Goal: Obtain resource: Obtain resource

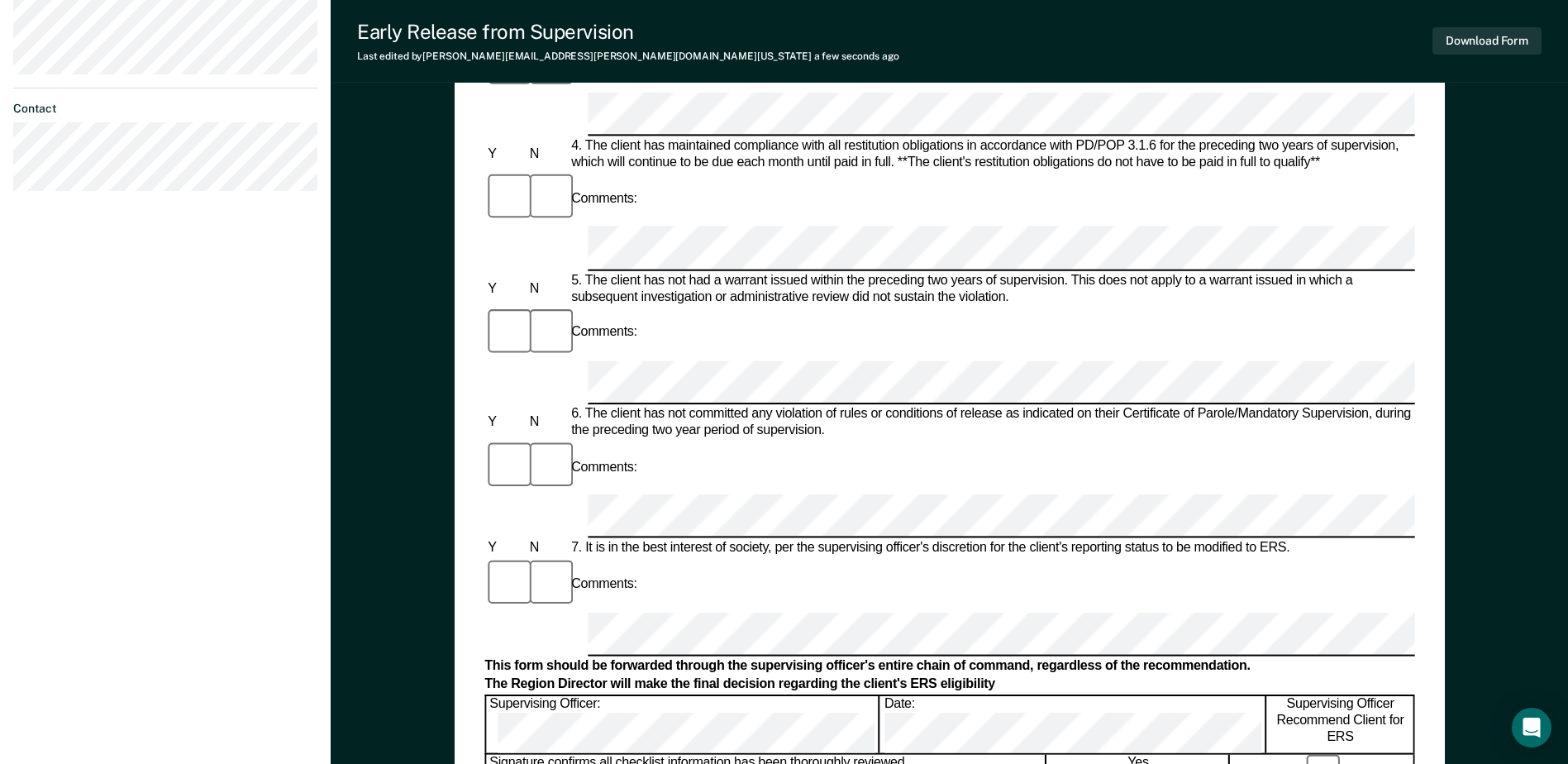
scroll to position [662, 0]
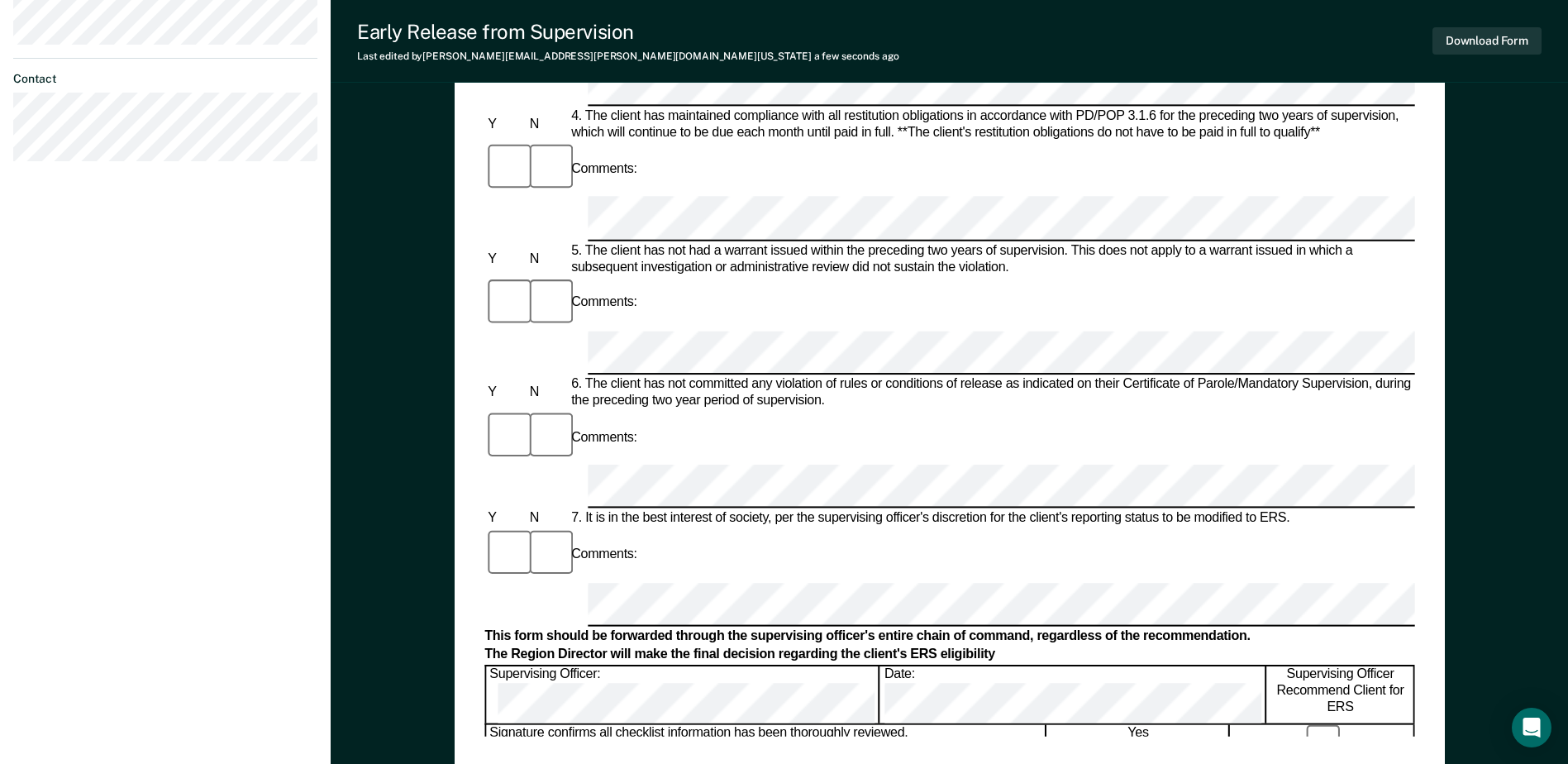
click at [1017, 733] on div "Early Release from Supervision (ERS) Checklist, Recommendation, and Determinati…" at bounding box center [950, 120] width 930 height 1230
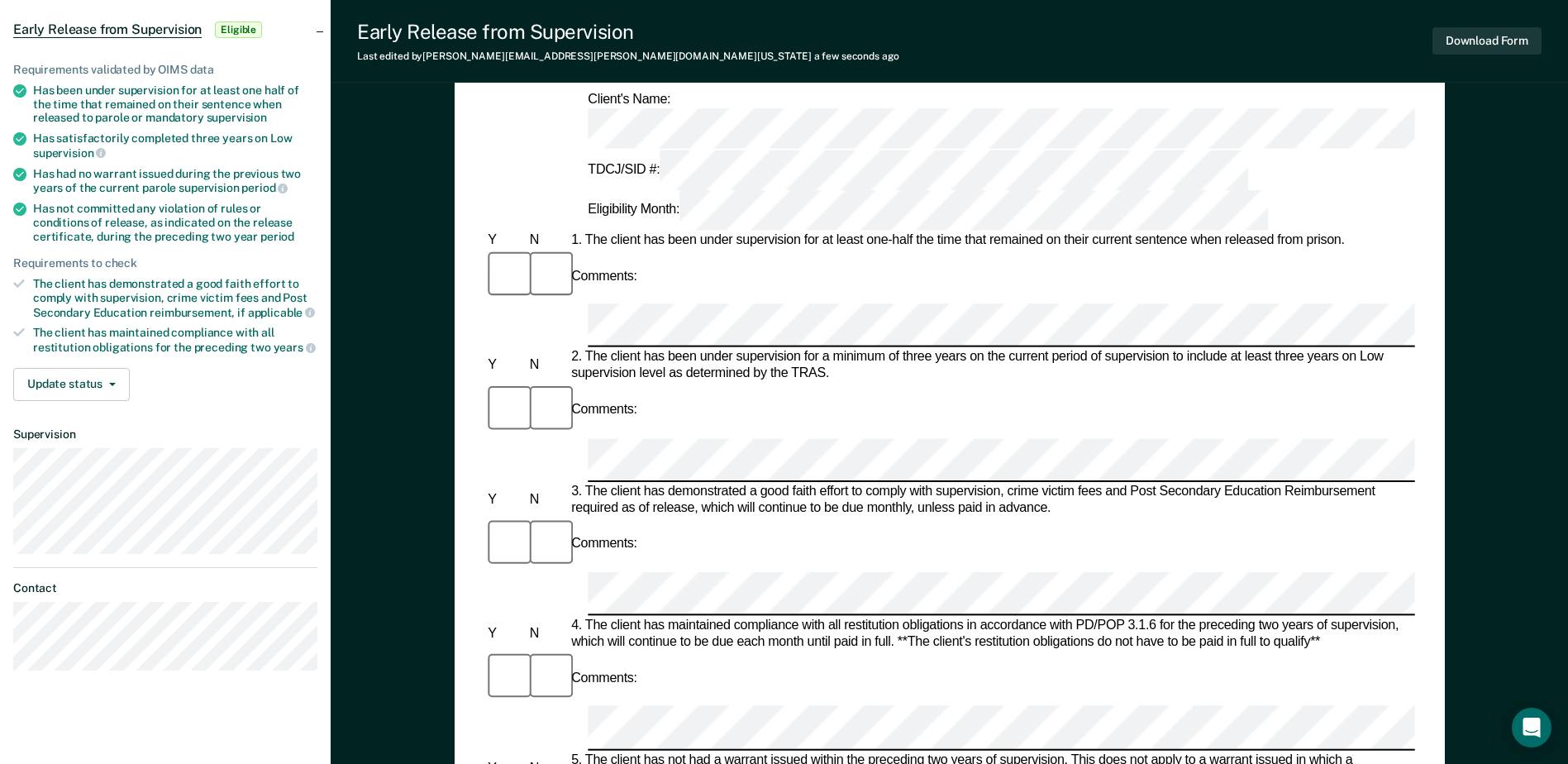
scroll to position [0, 0]
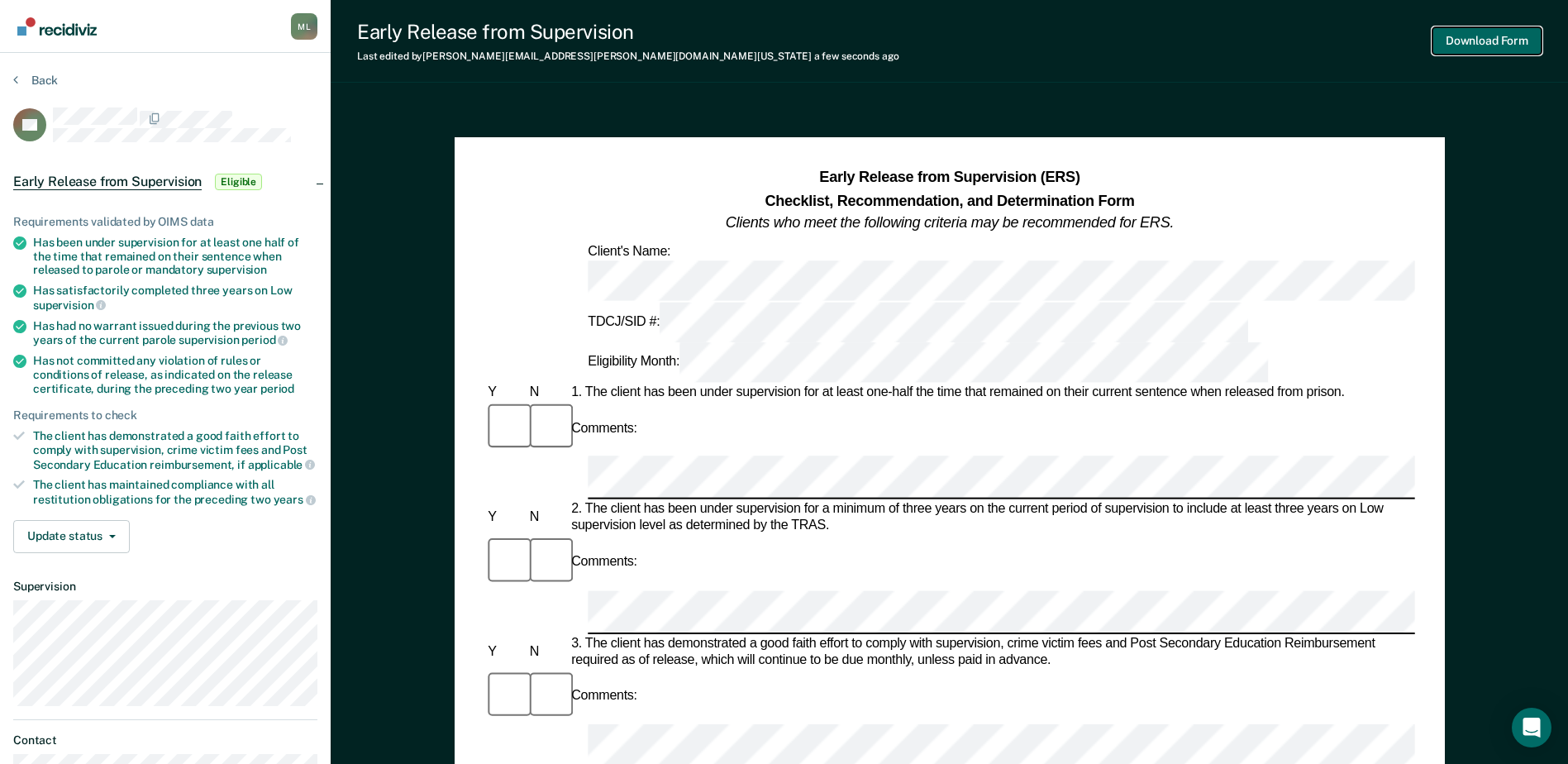
click at [1466, 31] on button "Download Form" at bounding box center [1487, 41] width 109 height 27
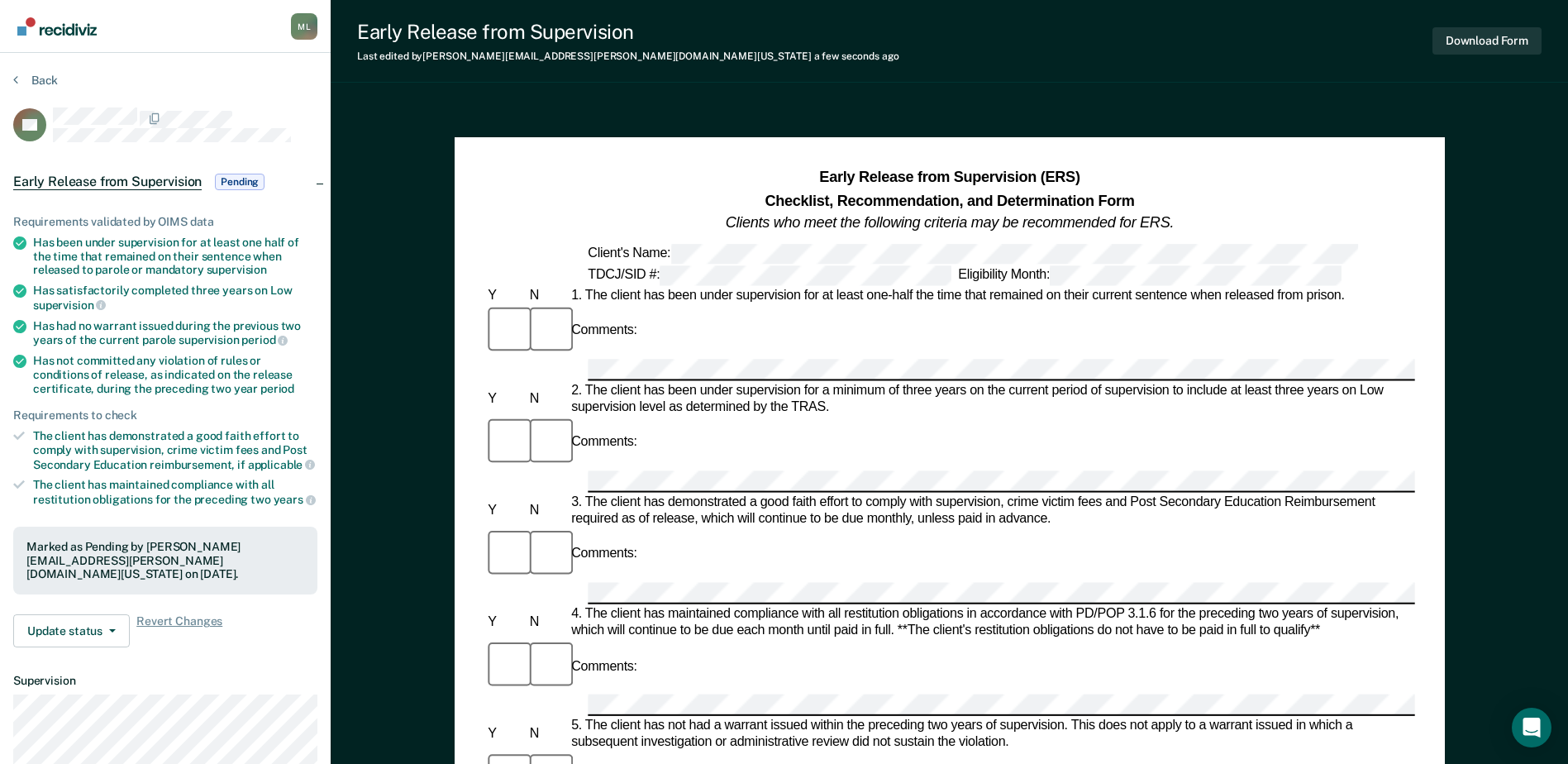
click at [35, 89] on div "Back" at bounding box center [166, 91] width 304 height 35
click at [40, 79] on button "Back" at bounding box center [36, 80] width 45 height 15
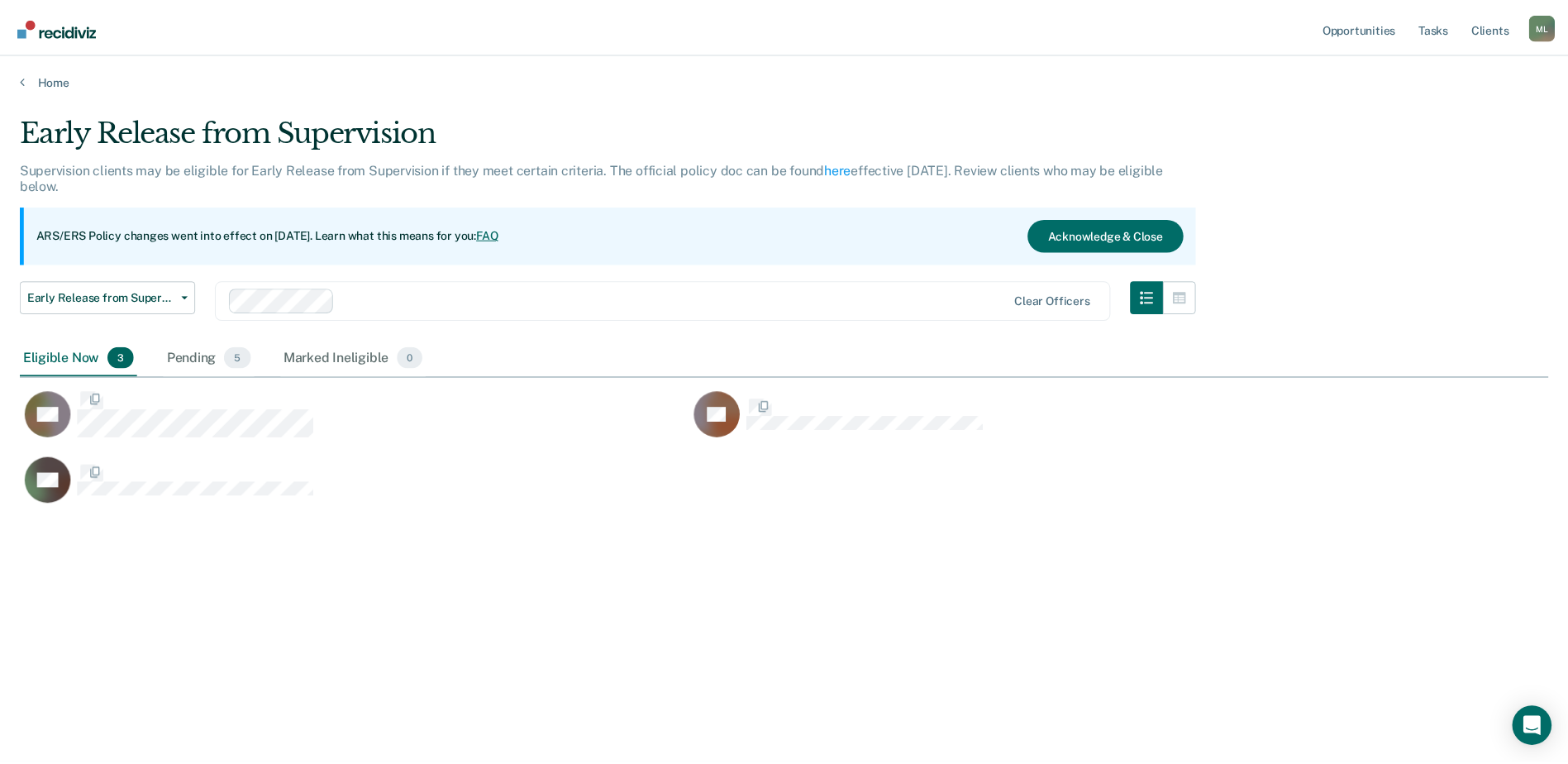
scroll to position [513, 1528]
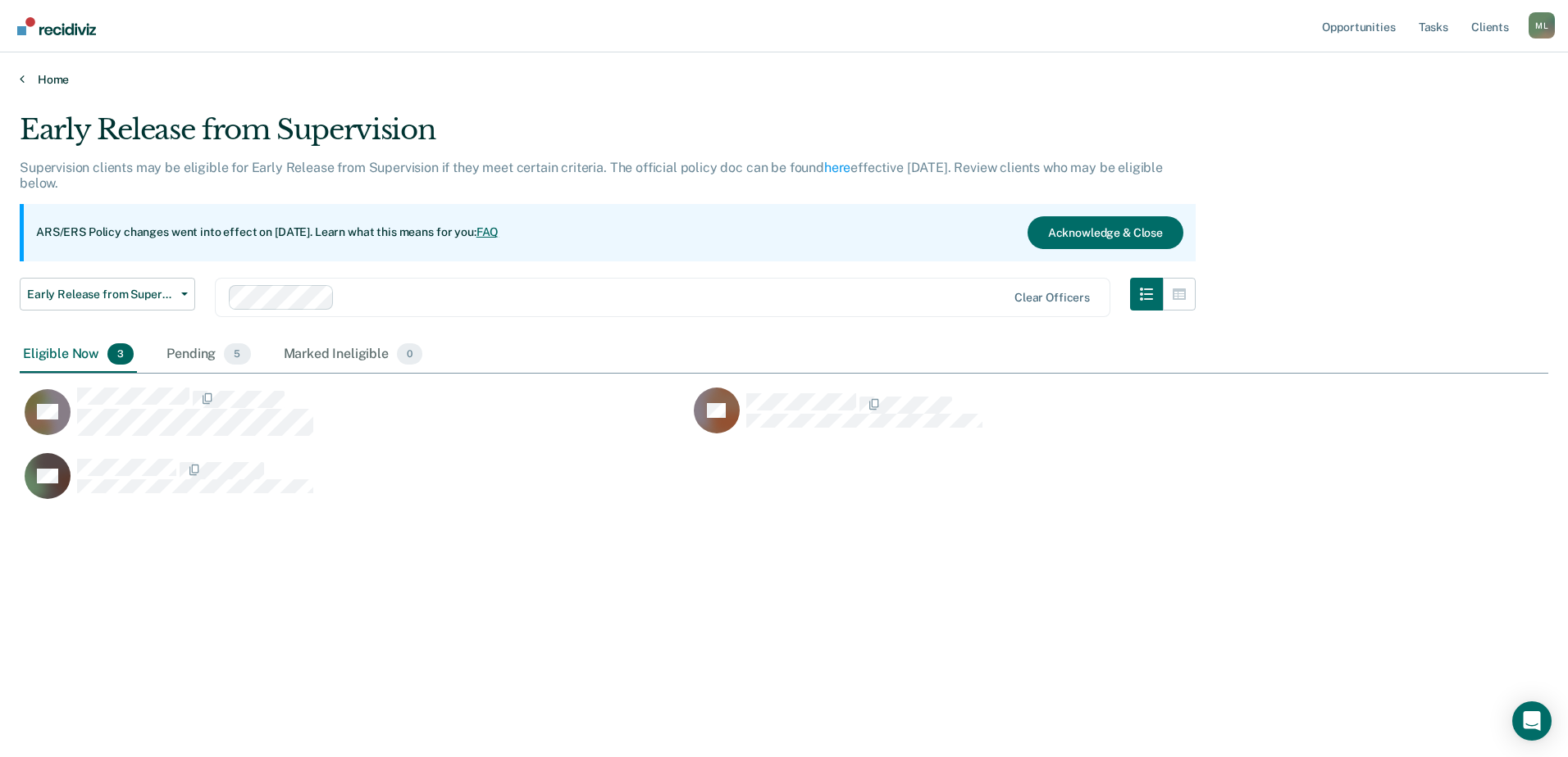
click at [56, 77] on link "Home" at bounding box center [784, 79] width 1528 height 15
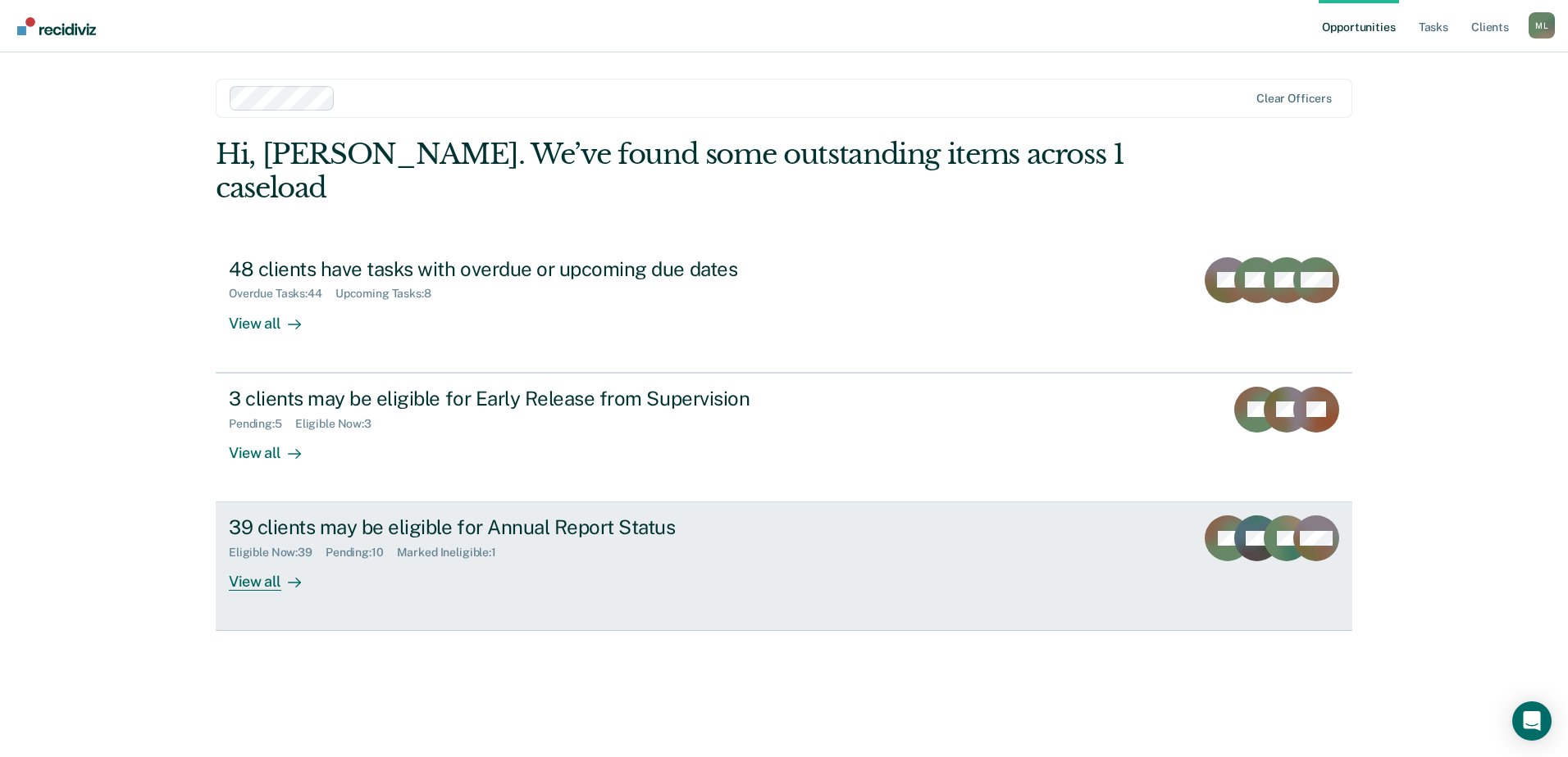
click at [473, 515] on div "39 clients may be eligible for Annual Report Status" at bounding box center [517, 527] width 576 height 24
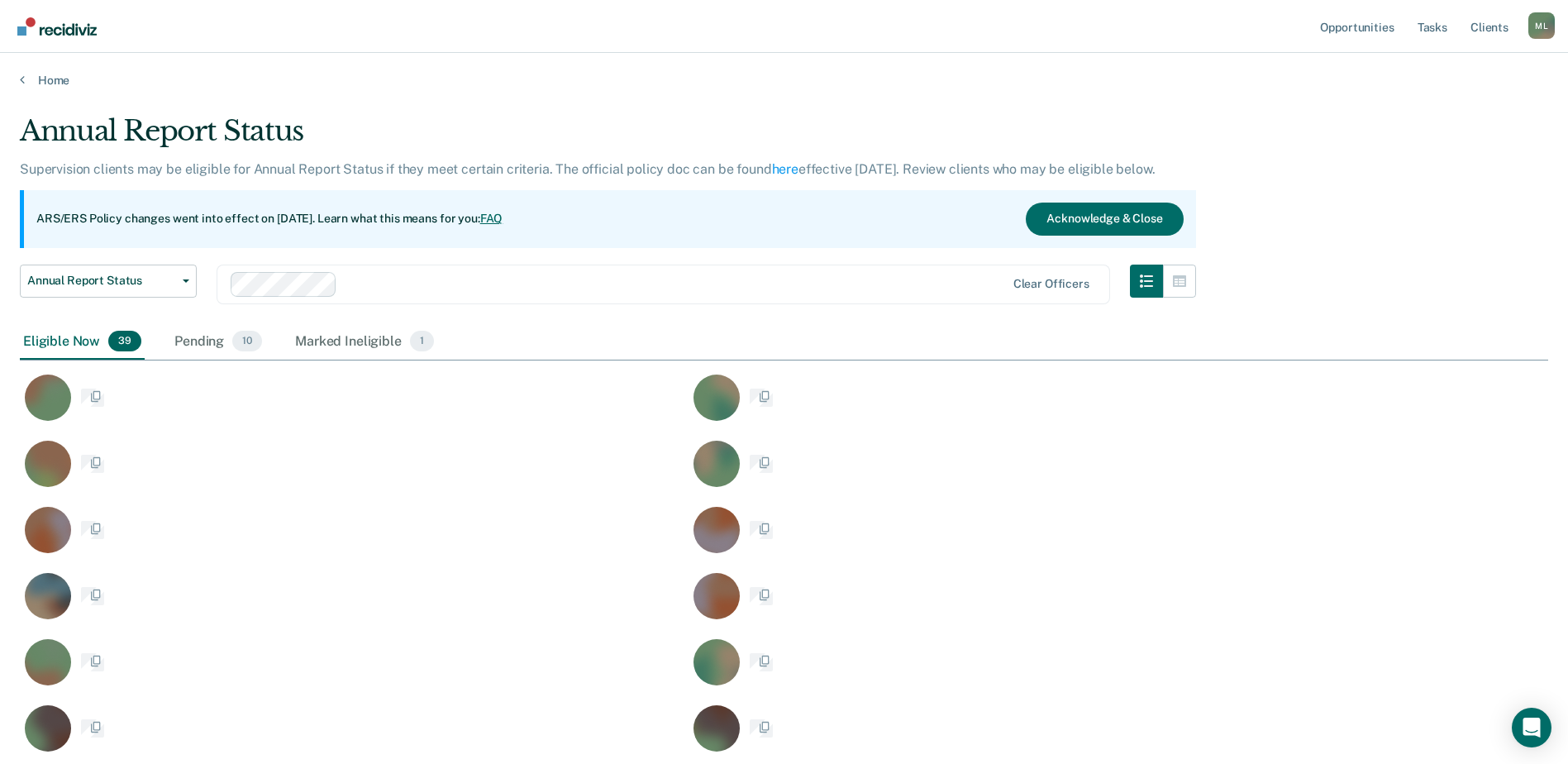
scroll to position [1567, 1516]
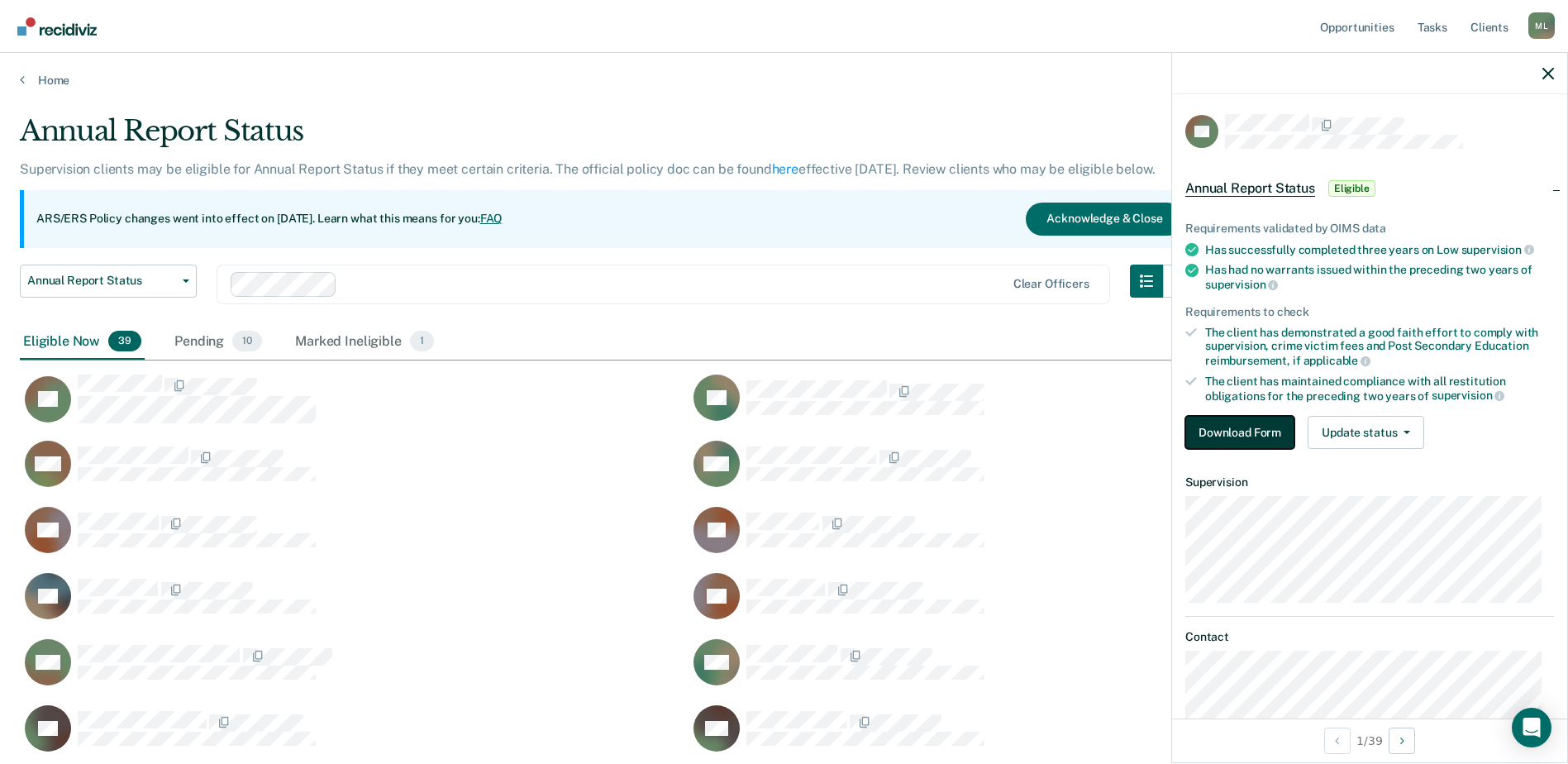
click at [1235, 431] on button "Download Form" at bounding box center [1240, 432] width 109 height 33
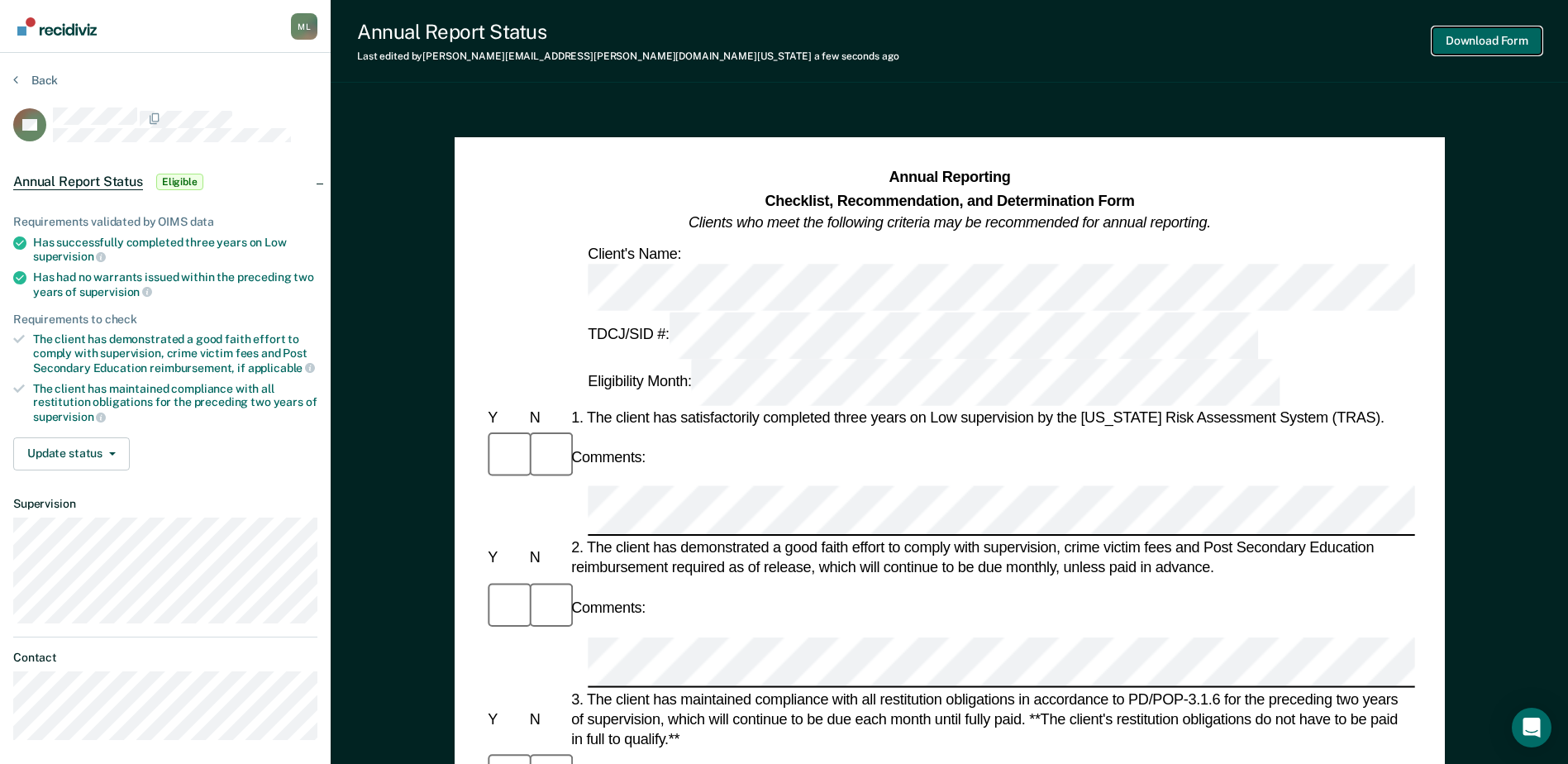
click at [1470, 41] on button "Download Form" at bounding box center [1487, 41] width 109 height 27
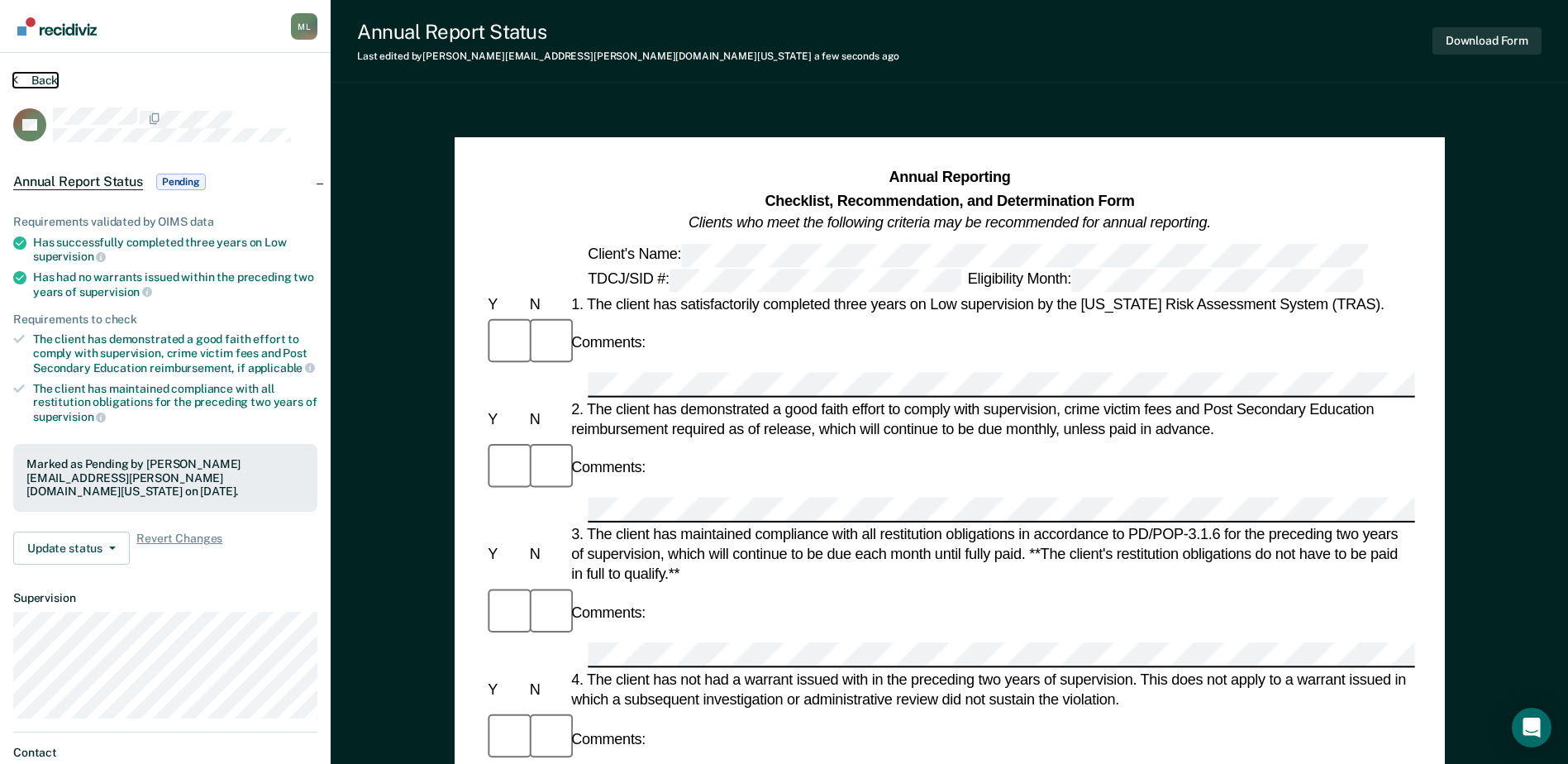
click at [20, 80] on button "Back" at bounding box center [36, 80] width 45 height 15
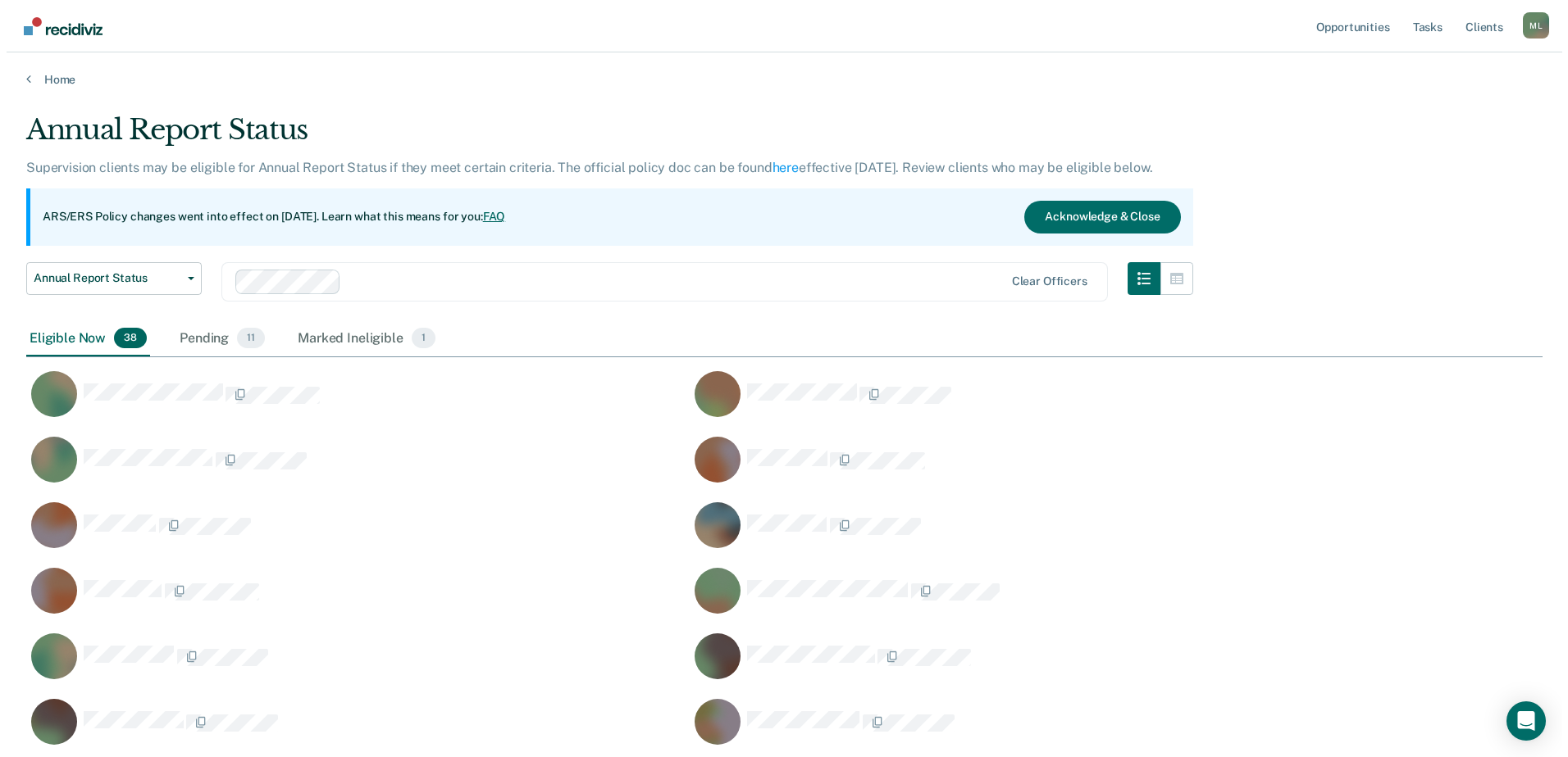
scroll to position [1487, 1504]
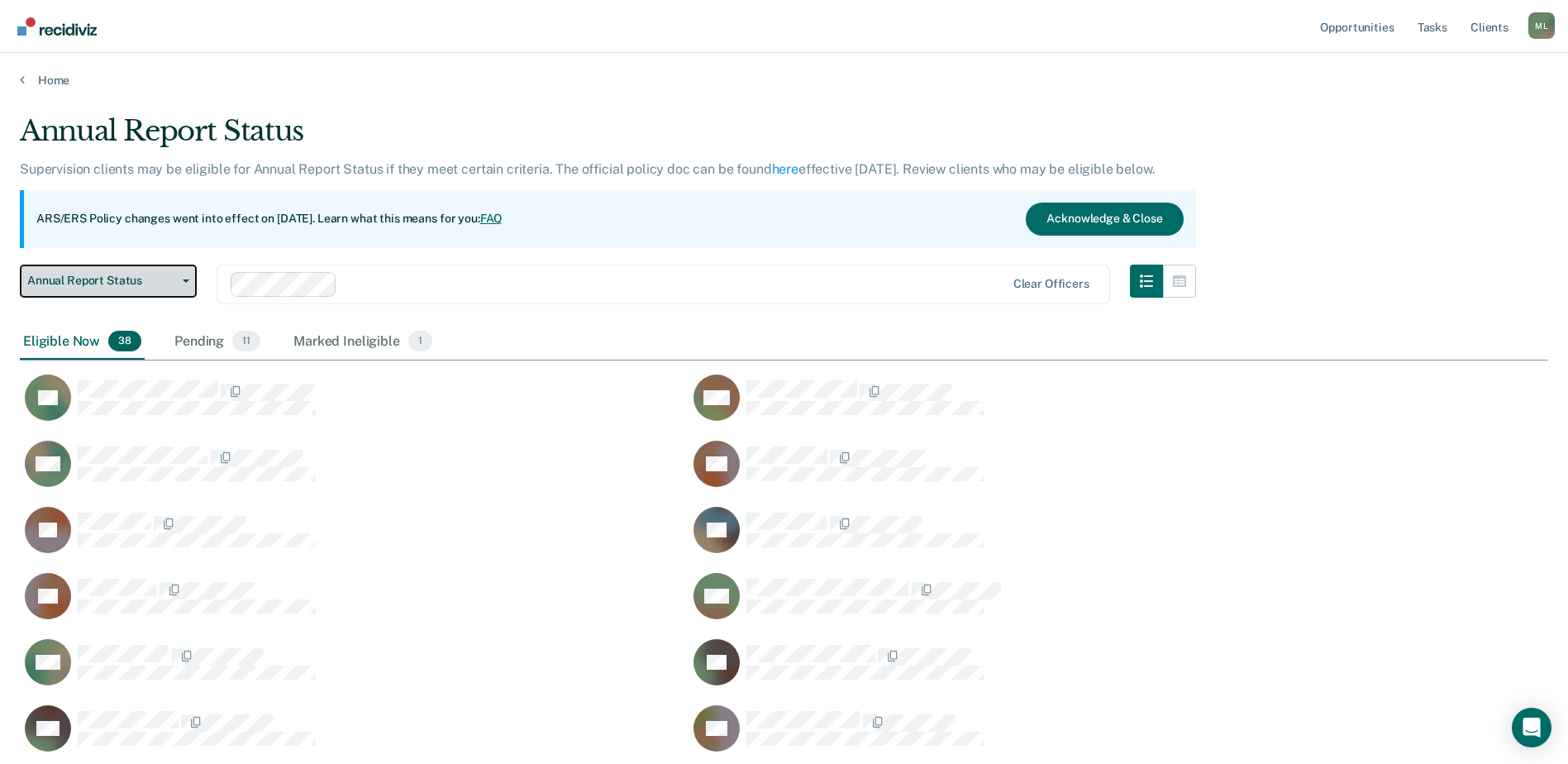
click at [128, 293] on button "Annual Report Status" at bounding box center [107, 281] width 176 height 33
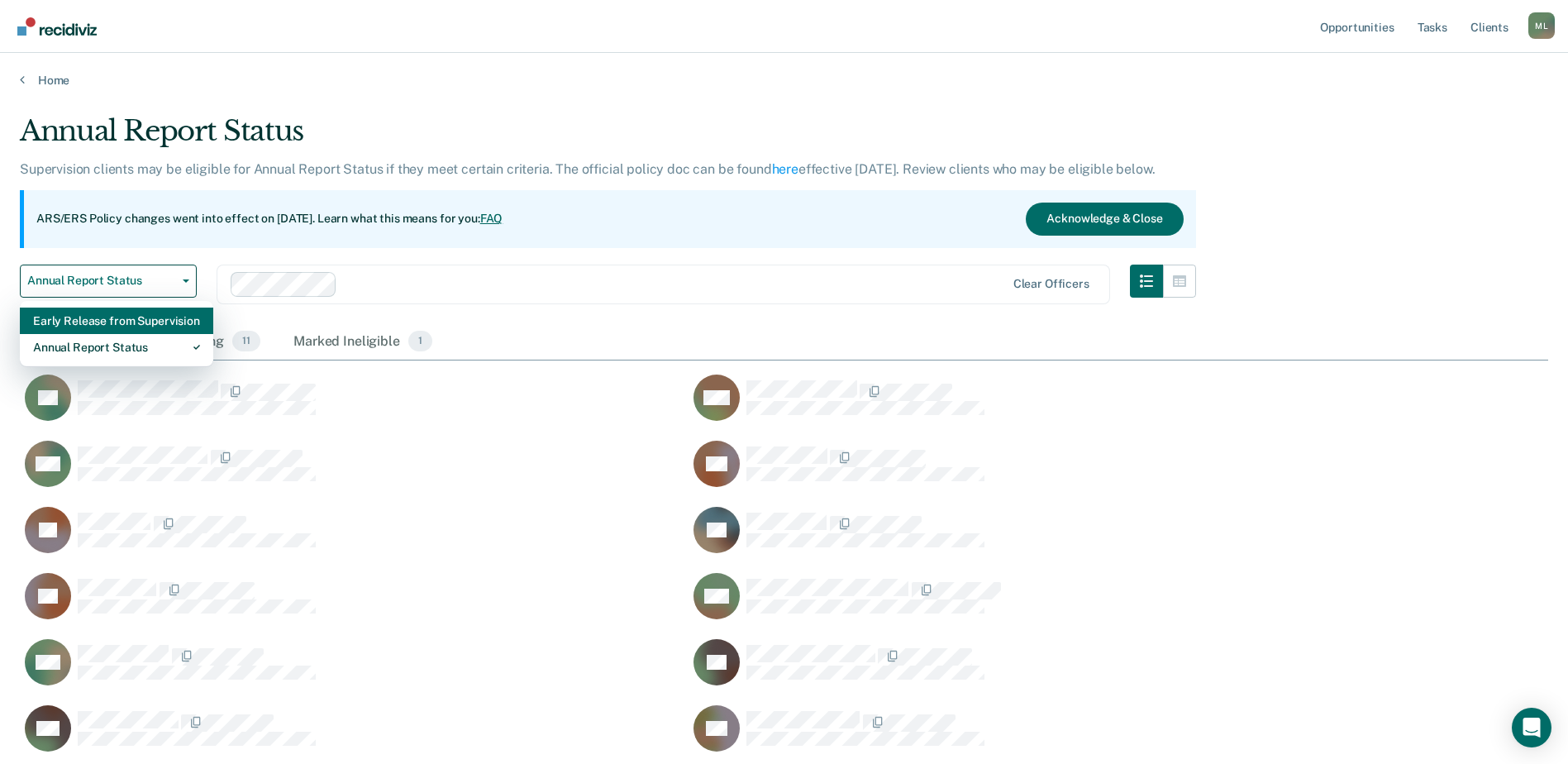
click at [114, 331] on div "Early Release from Supervision" at bounding box center [116, 320] width 167 height 26
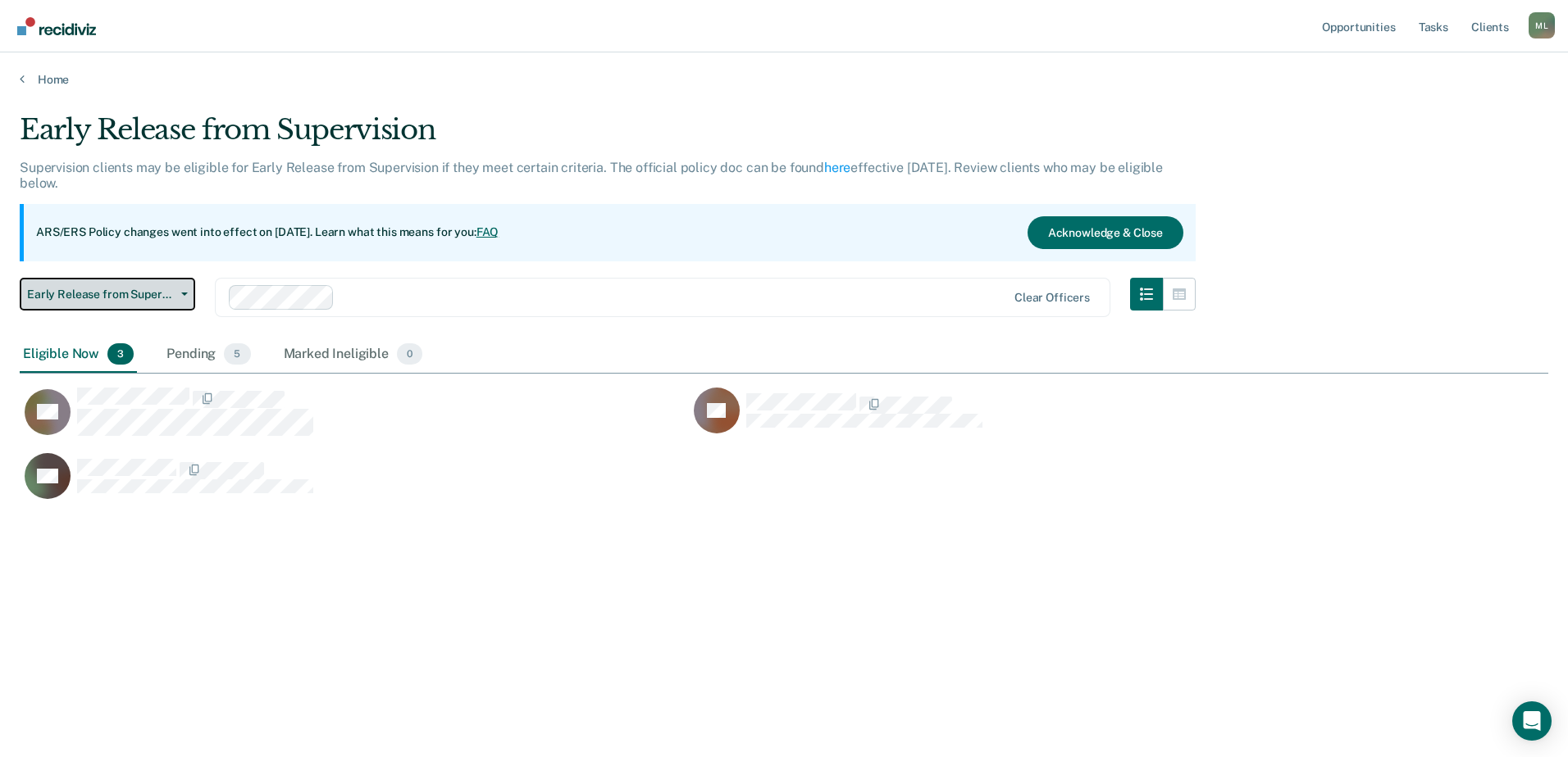
scroll to position [14, 14]
